Goal: Task Accomplishment & Management: Manage account settings

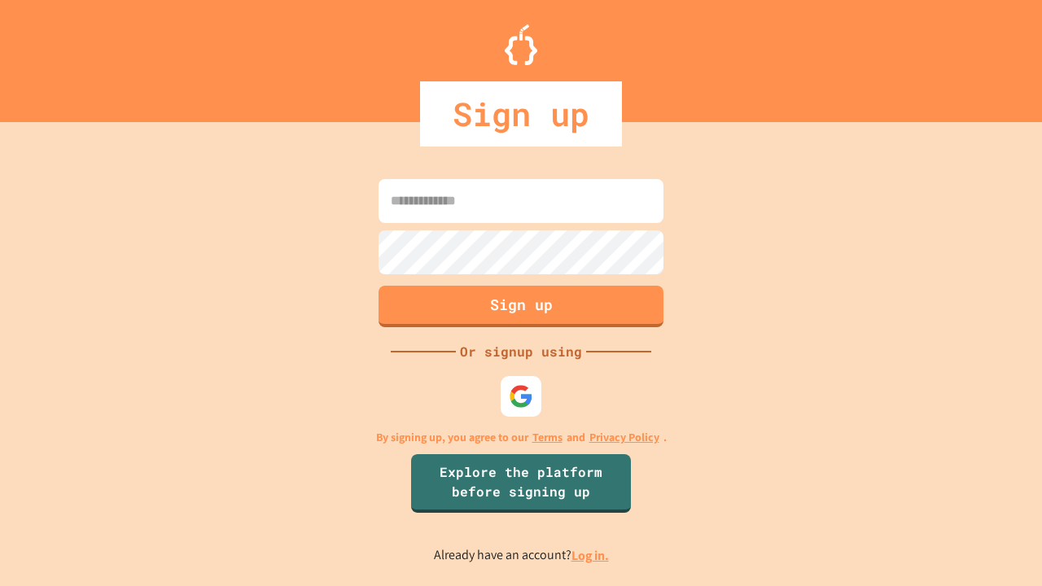
click at [591, 555] on link "Log in." at bounding box center [589, 555] width 37 height 17
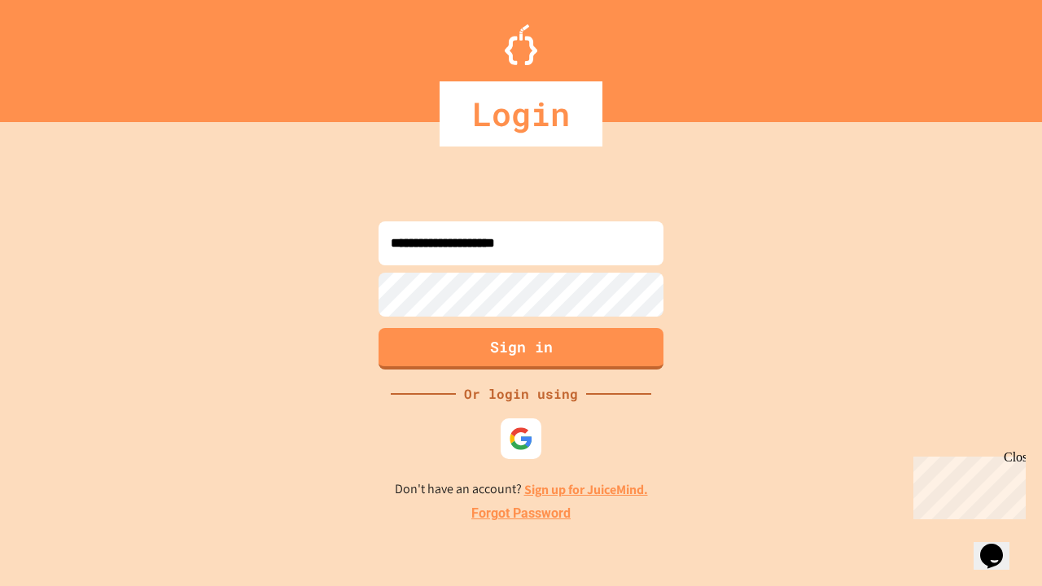
type input "**********"
